Goal: Task Accomplishment & Management: Use online tool/utility

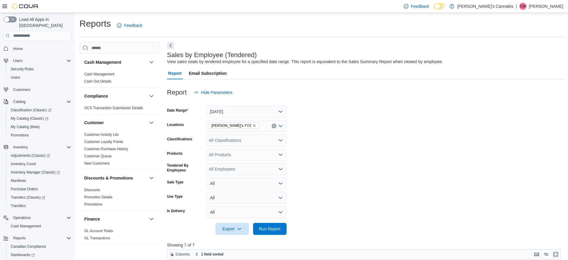
scroll to position [128, 0]
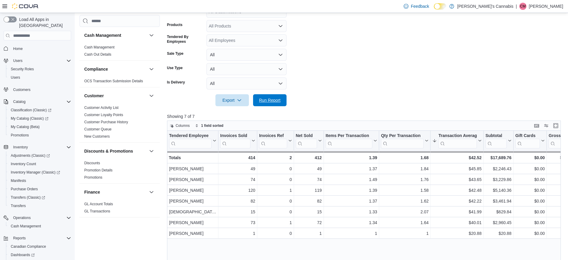
click at [283, 99] on span "Run Report" at bounding box center [270, 100] width 26 height 12
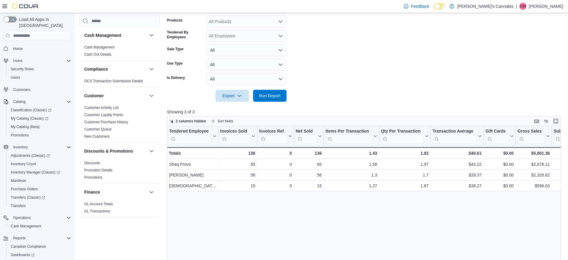
scroll to position [136, 0]
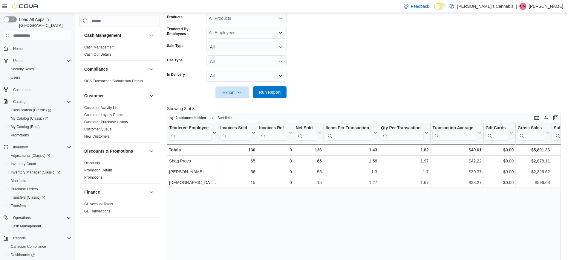
click at [267, 87] on span "Run Report" at bounding box center [270, 92] width 26 height 12
click at [266, 88] on span "Run Report" at bounding box center [270, 92] width 26 height 12
click at [348, 78] on form "Date Range [DATE] Locations MaryJane's YYZ Classifications All Classifications …" at bounding box center [366, 30] width 398 height 136
